Goal: Task Accomplishment & Management: Manage account settings

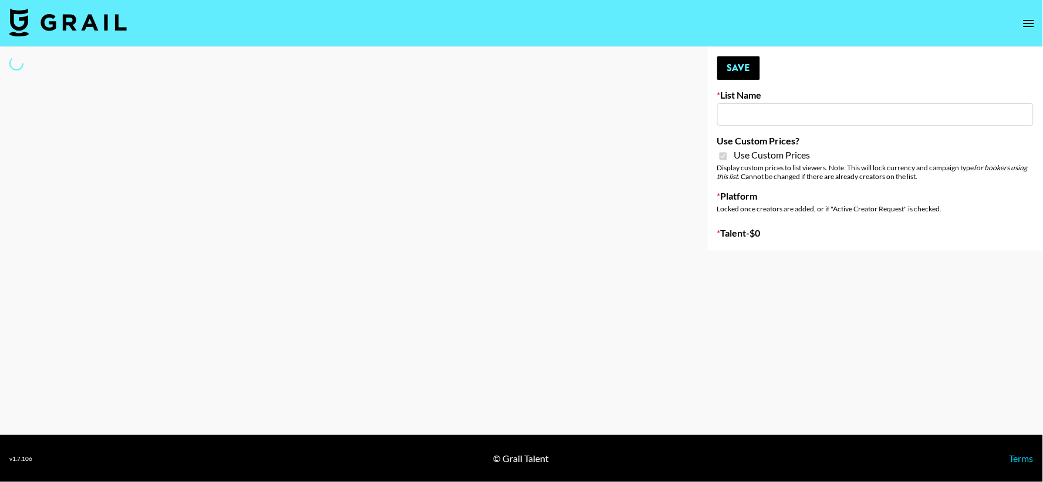
type input "HaruHaru Wonder 15/10"
checkbox input "true"
select select "Brand"
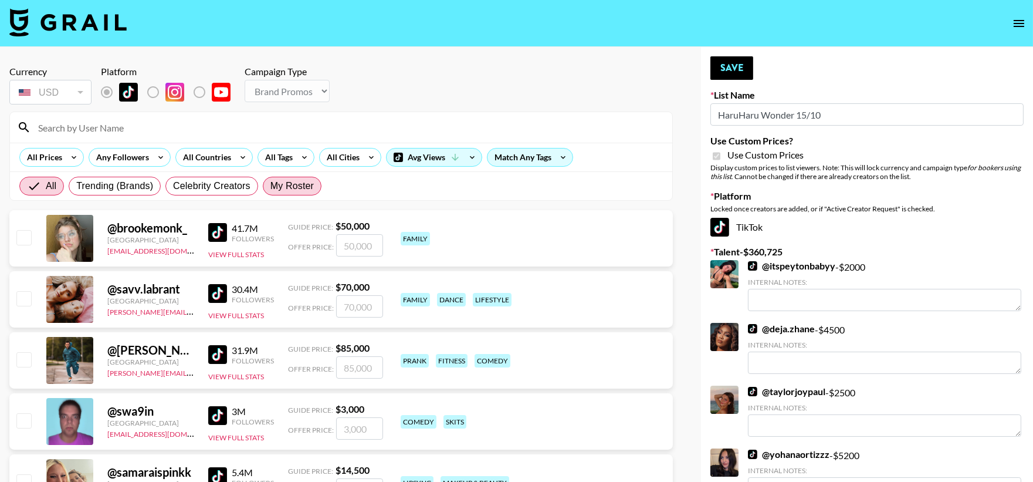
click at [291, 184] on span "My Roster" at bounding box center [292, 186] width 43 height 14
click at [271, 186] on input "My Roster" at bounding box center [271, 186] width 0 height 0
radio input "true"
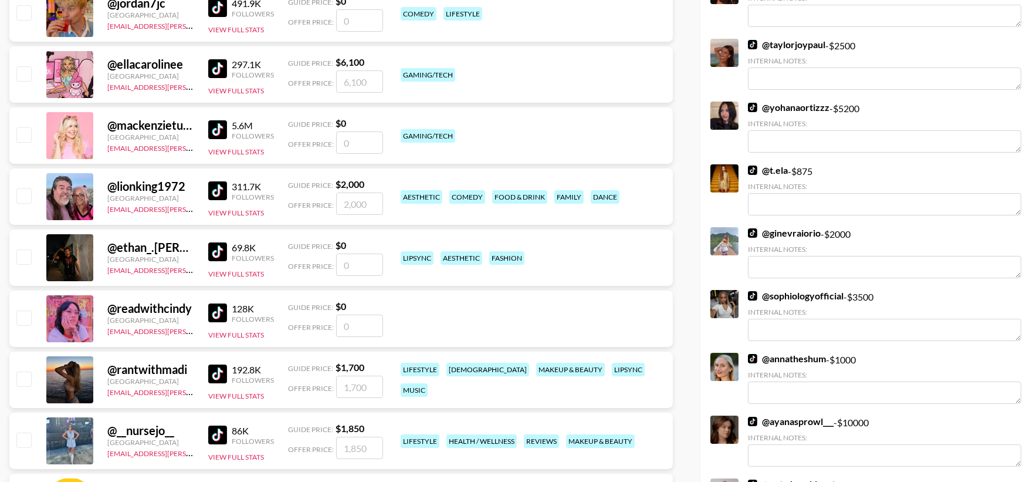
scroll to position [435, 0]
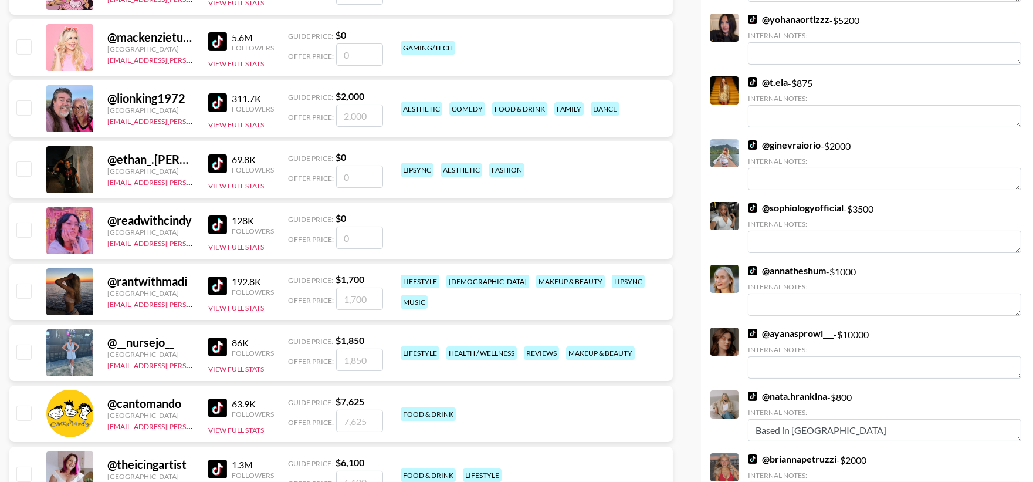
click at [24, 347] on input "checkbox" at bounding box center [23, 351] width 14 height 14
checkbox input "true"
type input "1850"
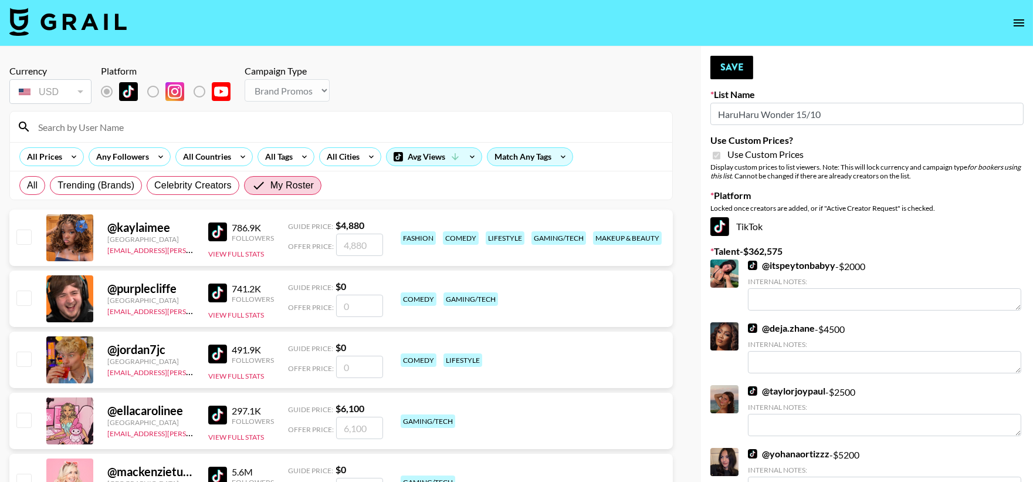
scroll to position [0, 0]
click at [748, 59] on button "Save" at bounding box center [732, 67] width 43 height 23
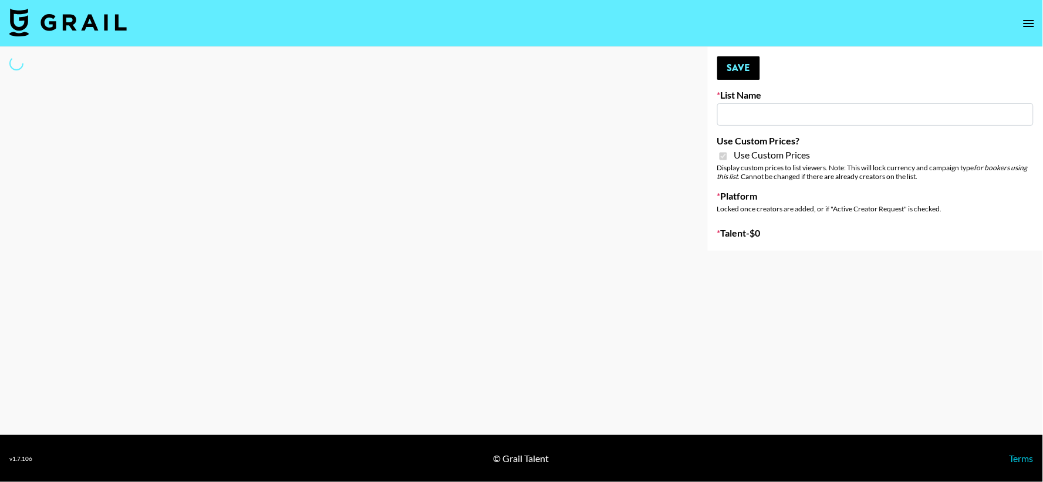
type input "Walmart Fashion"
checkbox input "true"
select select "Brand"
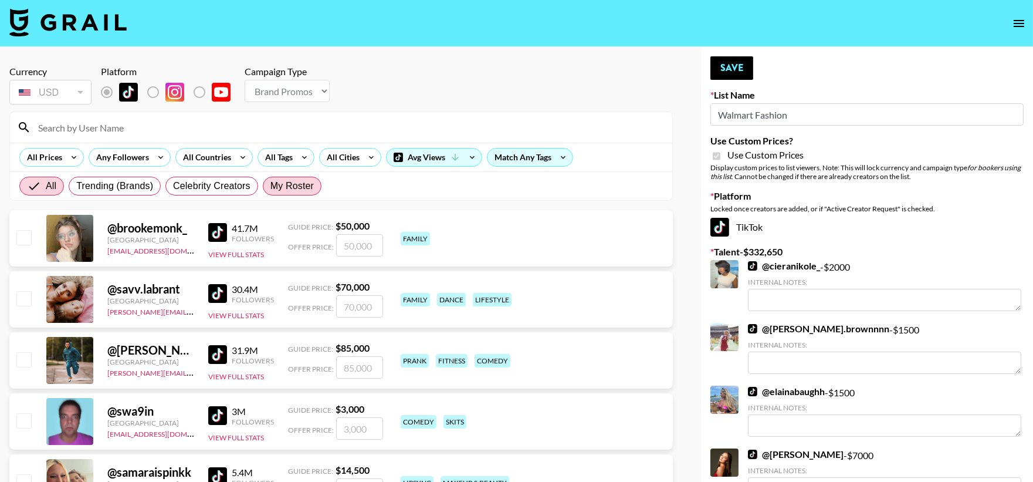
click at [308, 184] on span "My Roster" at bounding box center [292, 186] width 43 height 14
click at [271, 186] on input "My Roster" at bounding box center [271, 186] width 0 height 0
radio input "true"
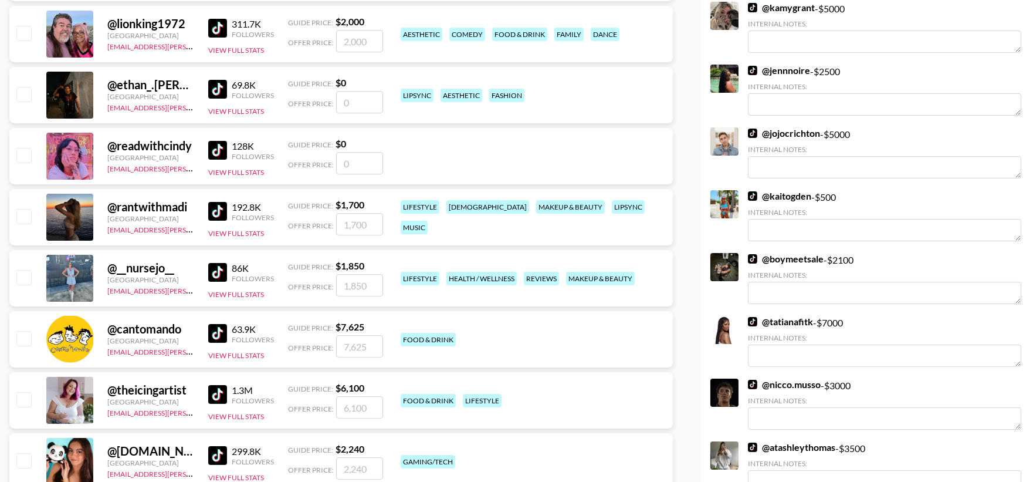
scroll to position [478, 0]
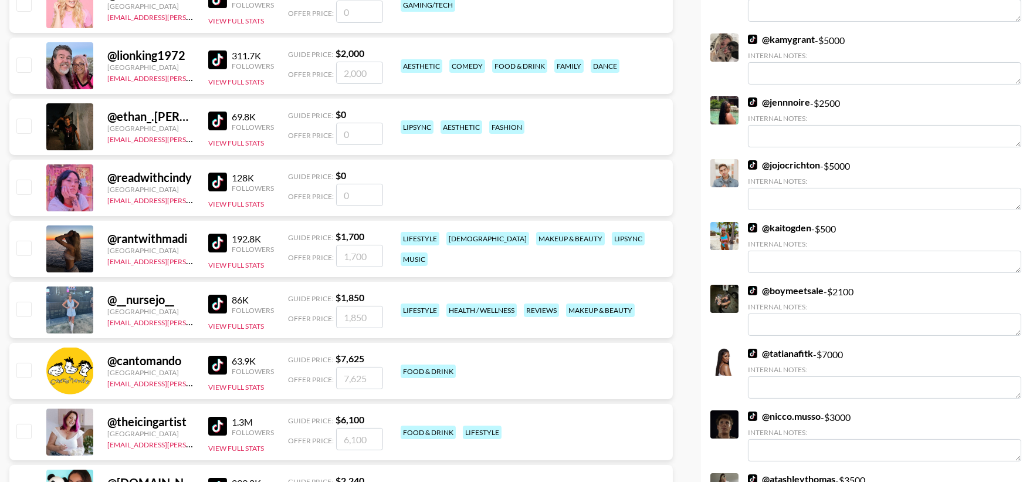
click at [23, 304] on input "checkbox" at bounding box center [23, 309] width 14 height 14
checkbox input "true"
type input "1850"
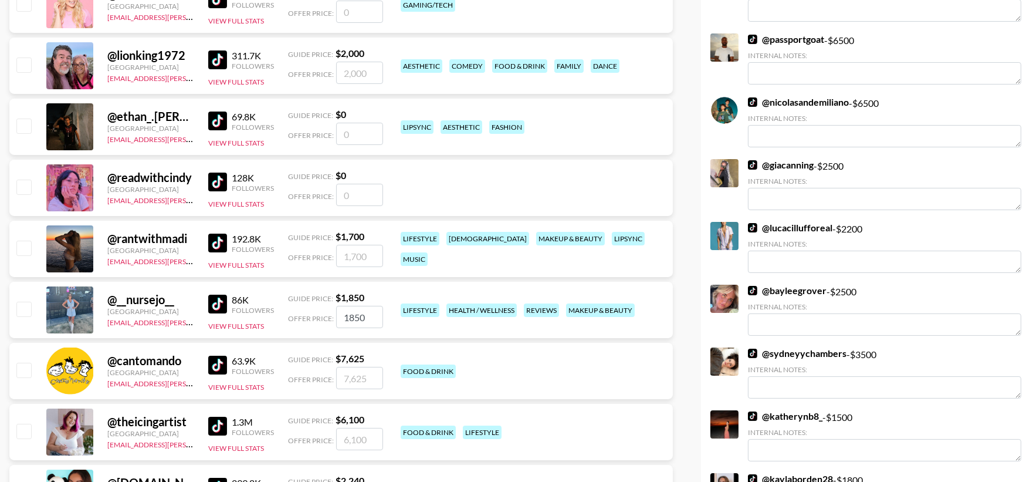
click at [18, 303] on input "checkbox" at bounding box center [23, 309] width 14 height 14
checkbox input "true"
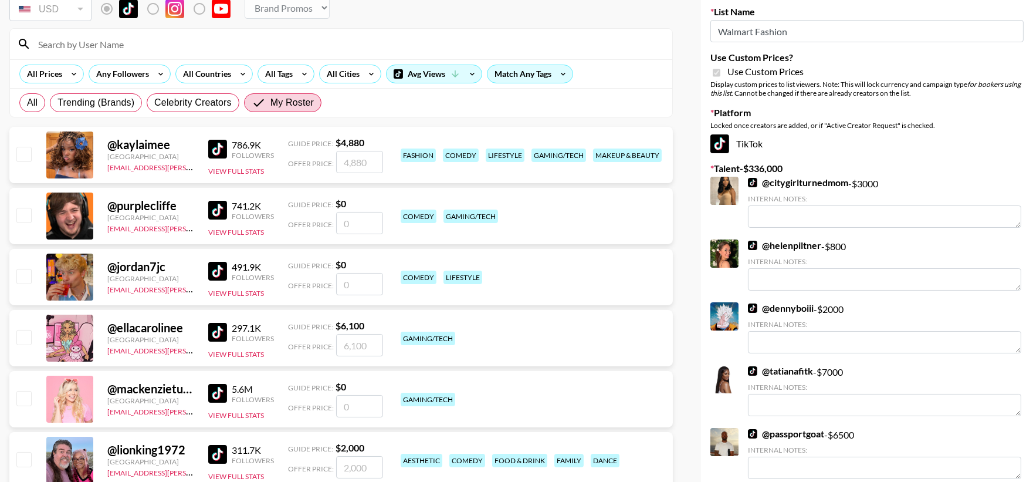
scroll to position [0, 0]
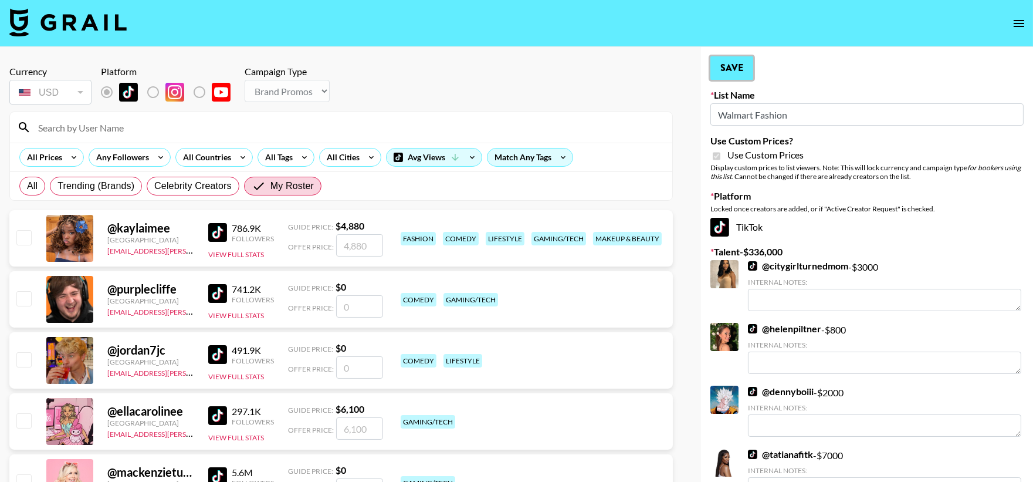
click at [730, 60] on button "Save" at bounding box center [732, 67] width 43 height 23
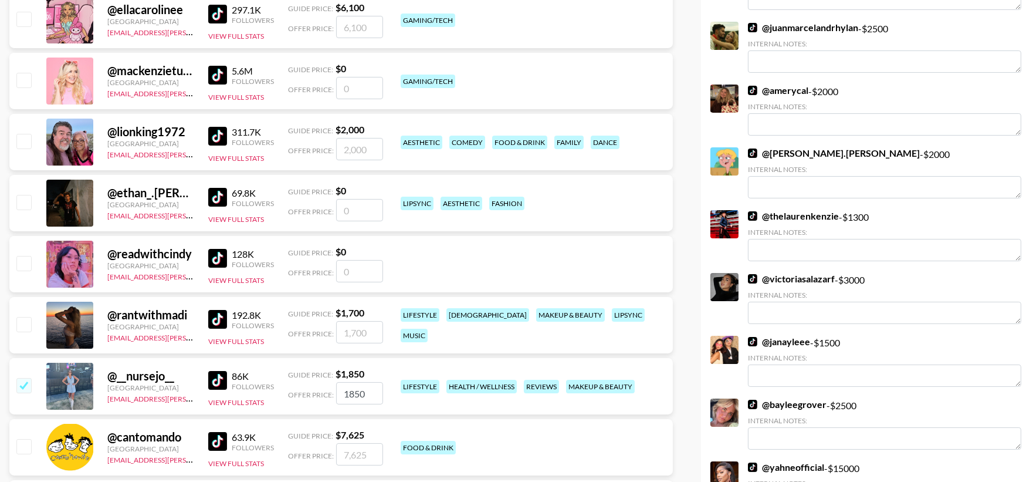
scroll to position [304, 0]
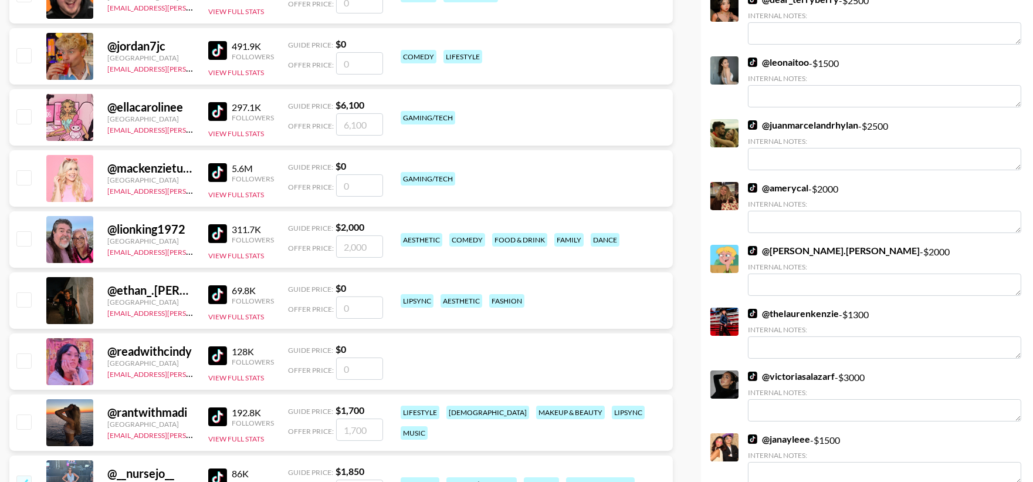
click at [19, 235] on input "checkbox" at bounding box center [23, 238] width 14 height 14
checkbox input "true"
type input "2000"
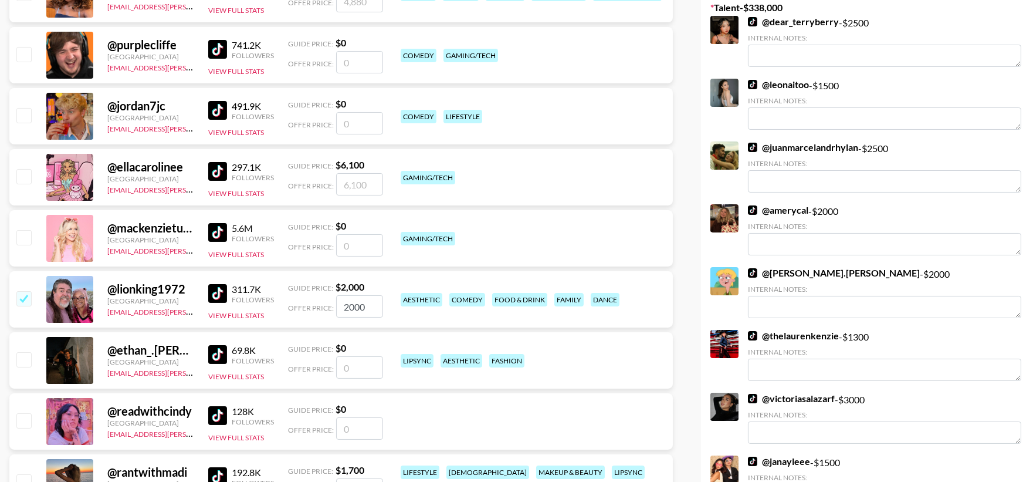
scroll to position [43, 0]
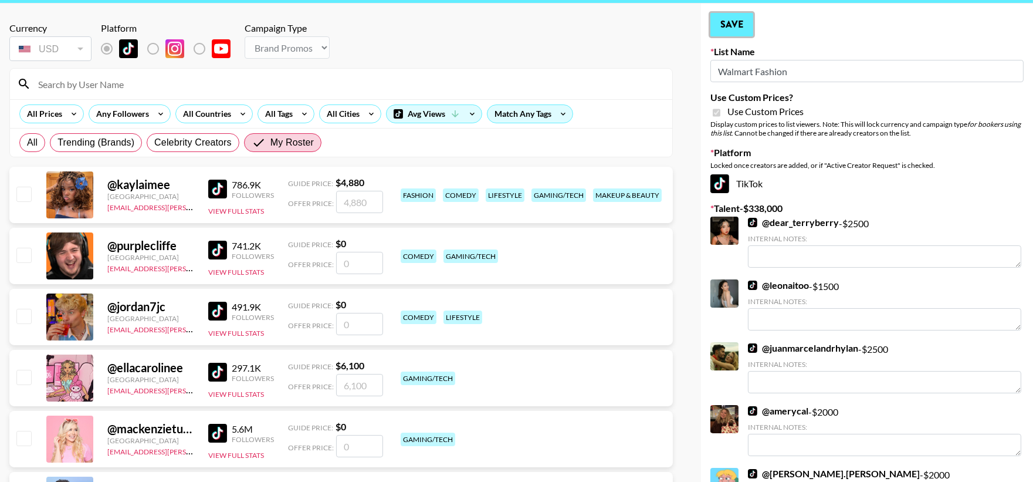
click at [735, 31] on button "Save" at bounding box center [732, 24] width 43 height 23
